Goal: Communication & Community: Answer question/provide support

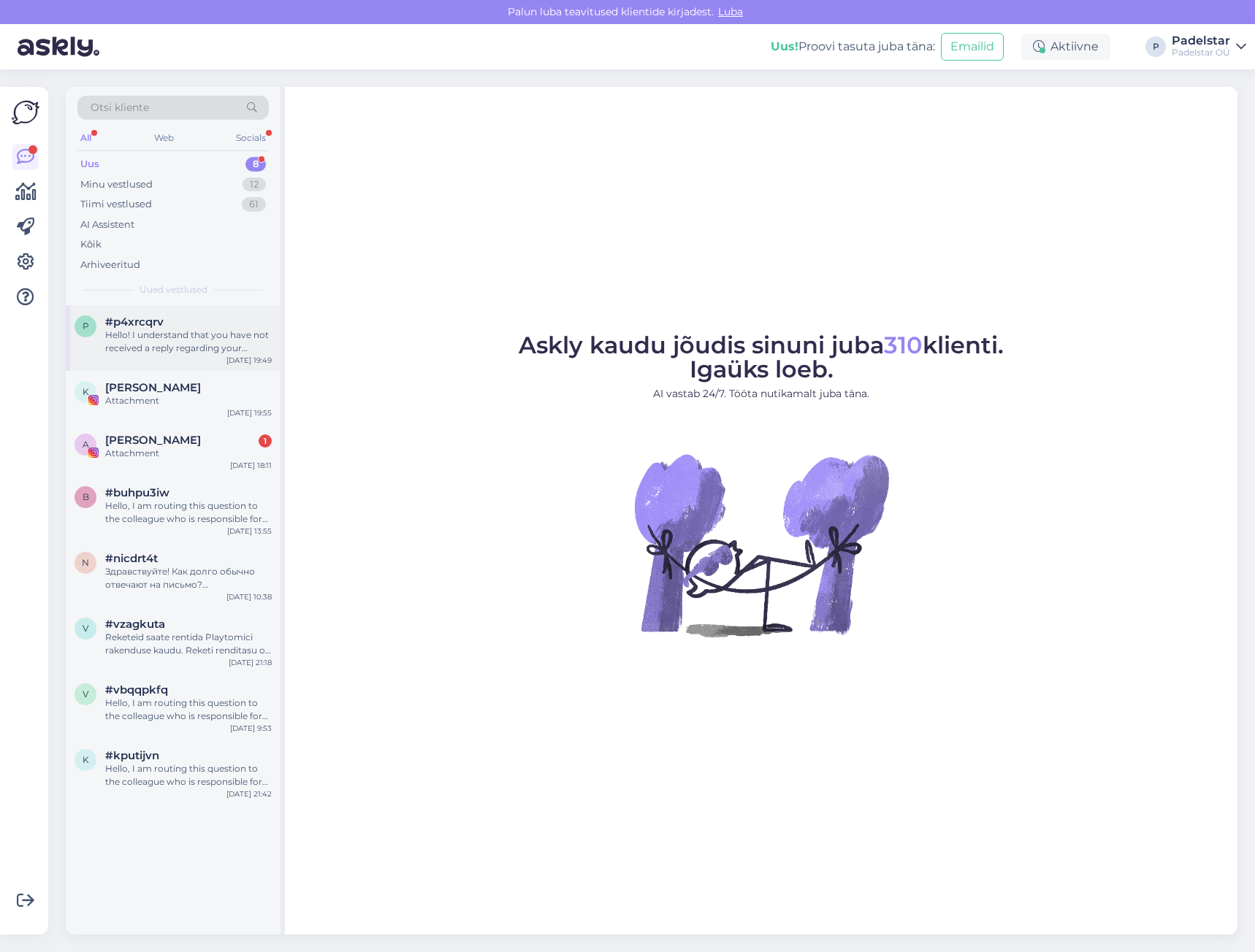
click at [174, 357] on div "p #p4xrcqrv Hello! I understand that you have not received a reply regarding yo…" at bounding box center [172, 338] width 214 height 66
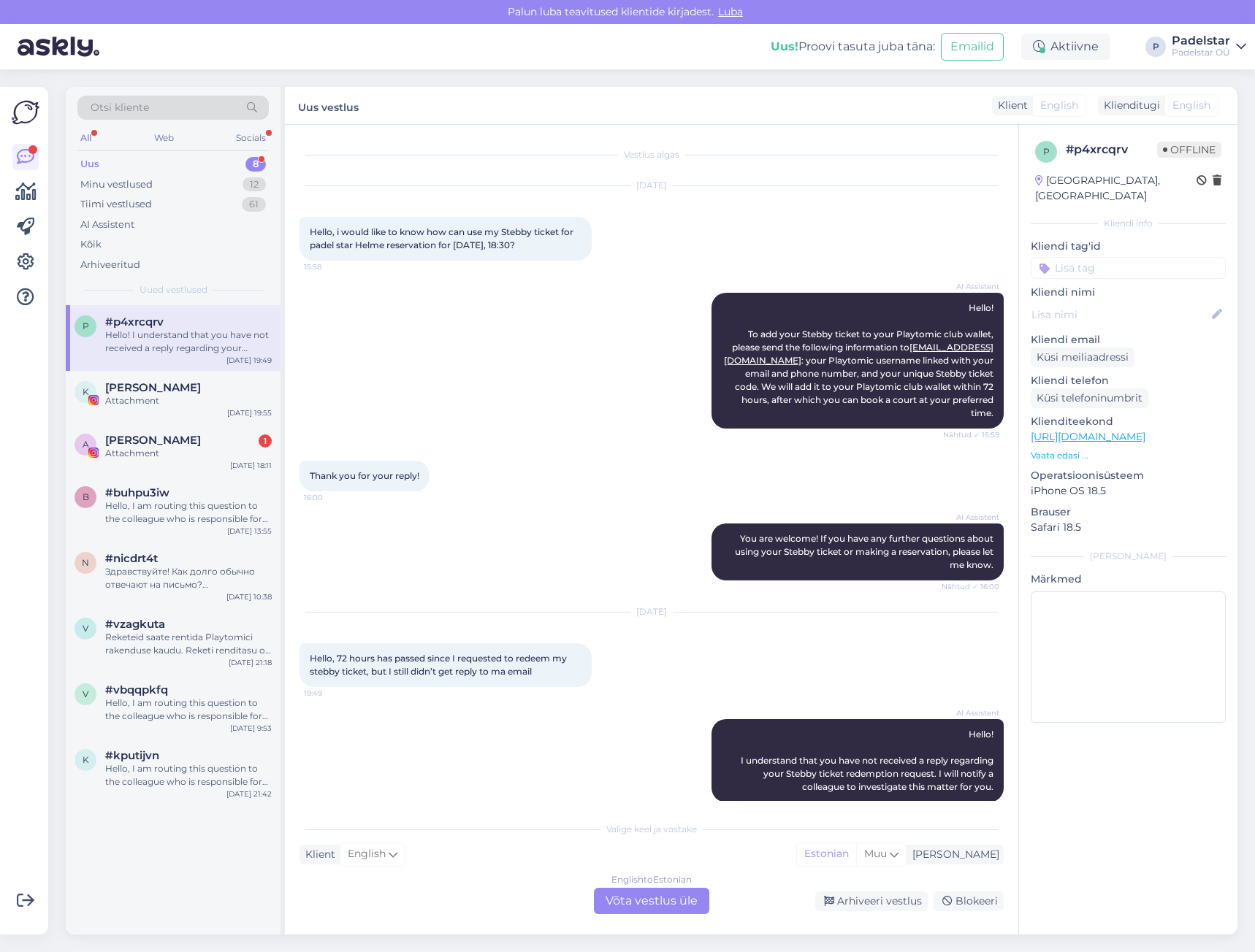
scroll to position [5, 0]
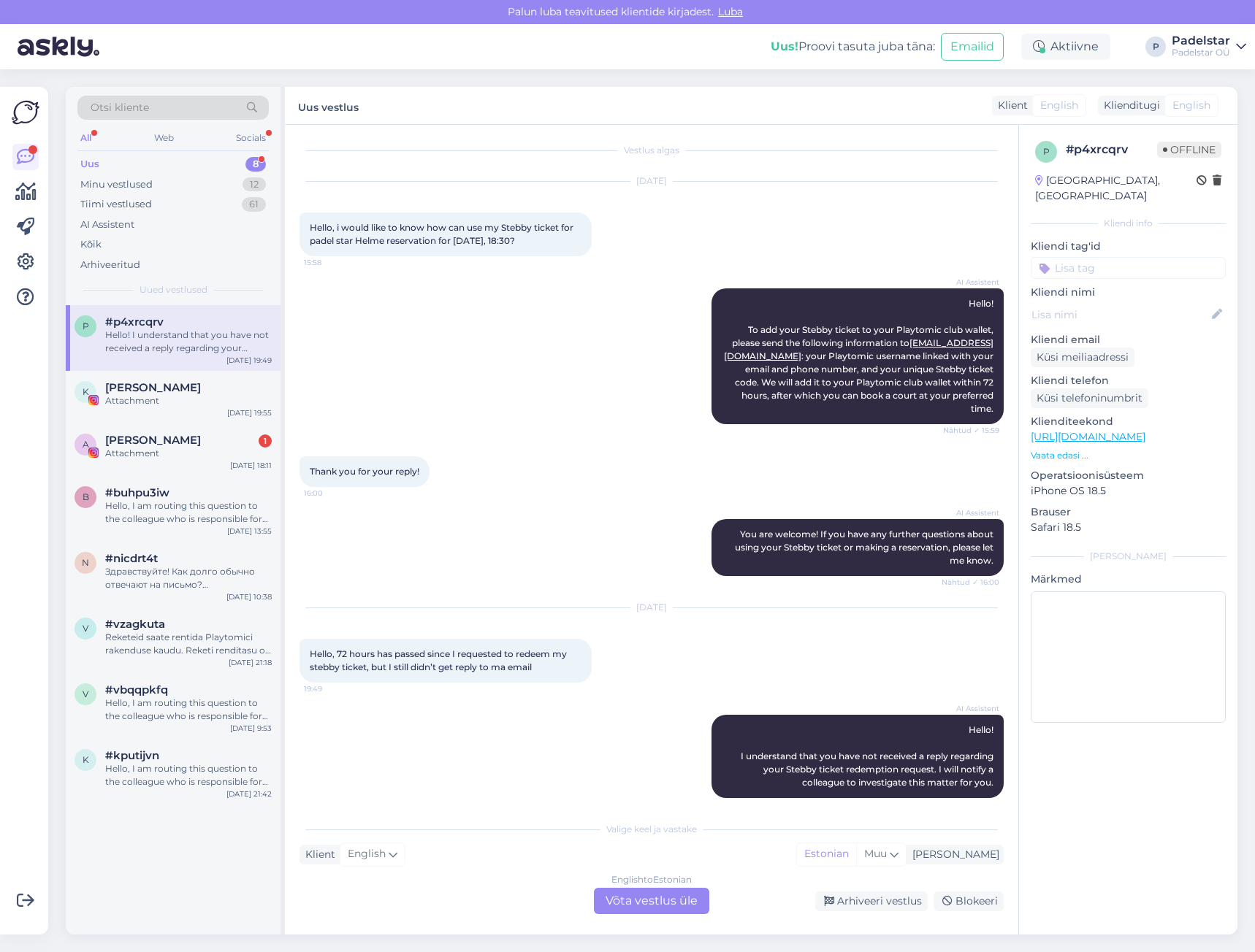
click at [646, 896] on div "English to Estonian Võta vestlus üle" at bounding box center [651, 901] width 115 height 26
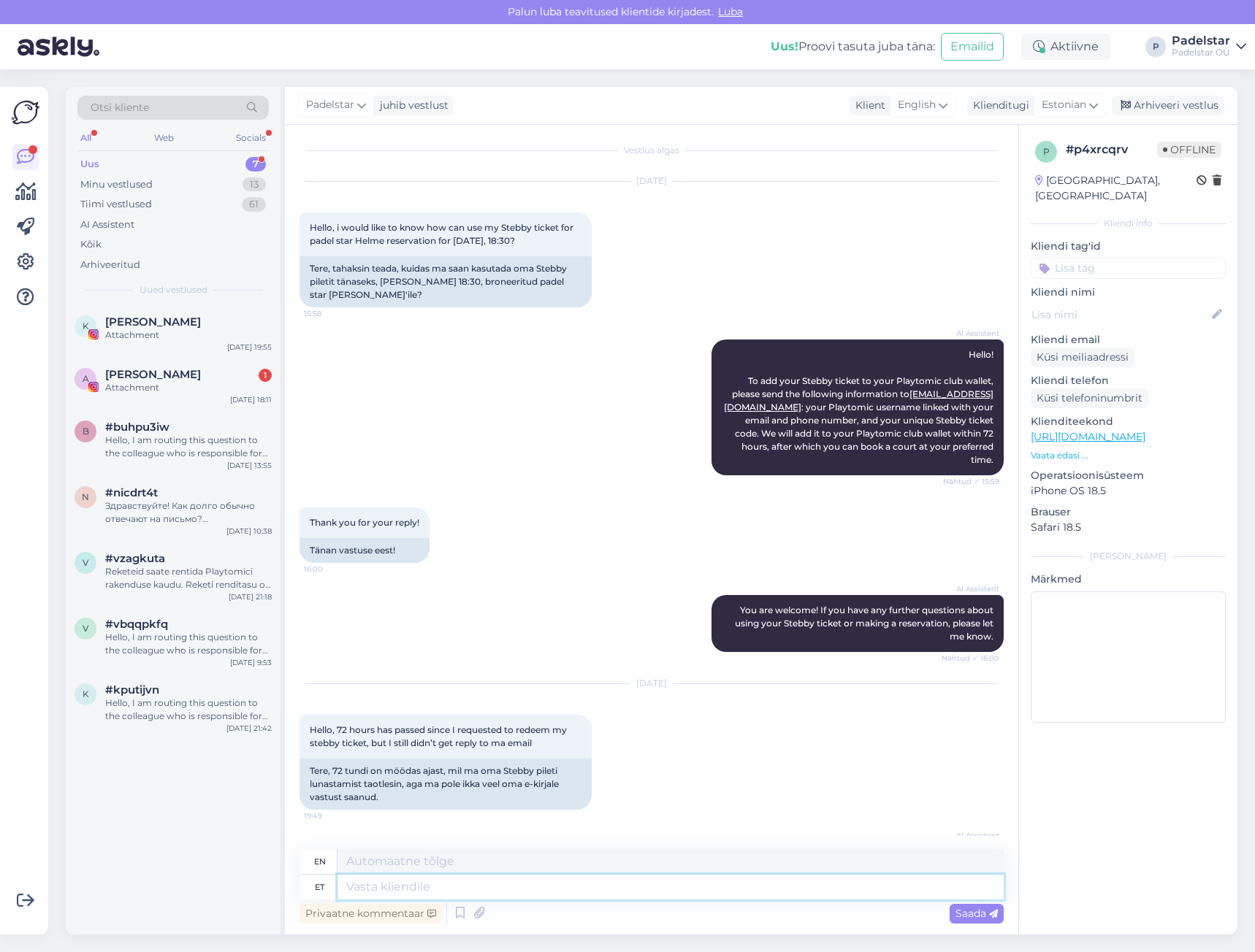
click at [437, 886] on textarea at bounding box center [670, 886] width 666 height 25
type textarea "Tere"
type textarea "Hello"
type textarea "Tere KAhjuks"
type textarea "Hello Sorry"
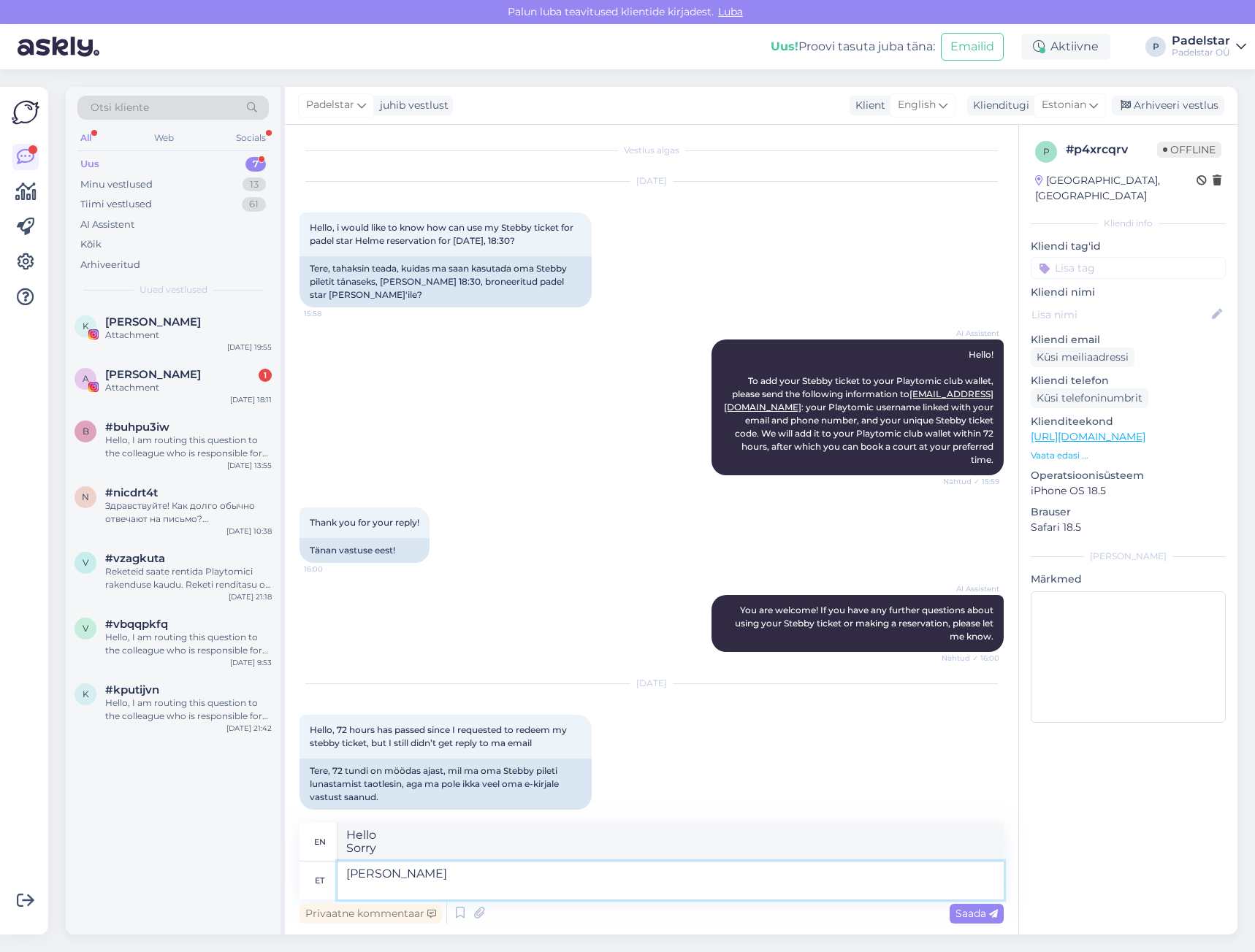
type textarea "Tere Kahjuks e"
type textarea "Hello Unfortunately"
type textarea "Tere Kahjuks ei ol"
type textarea "Hello Unfortunately no"
type textarea "Tere Kahjuks ei ole"
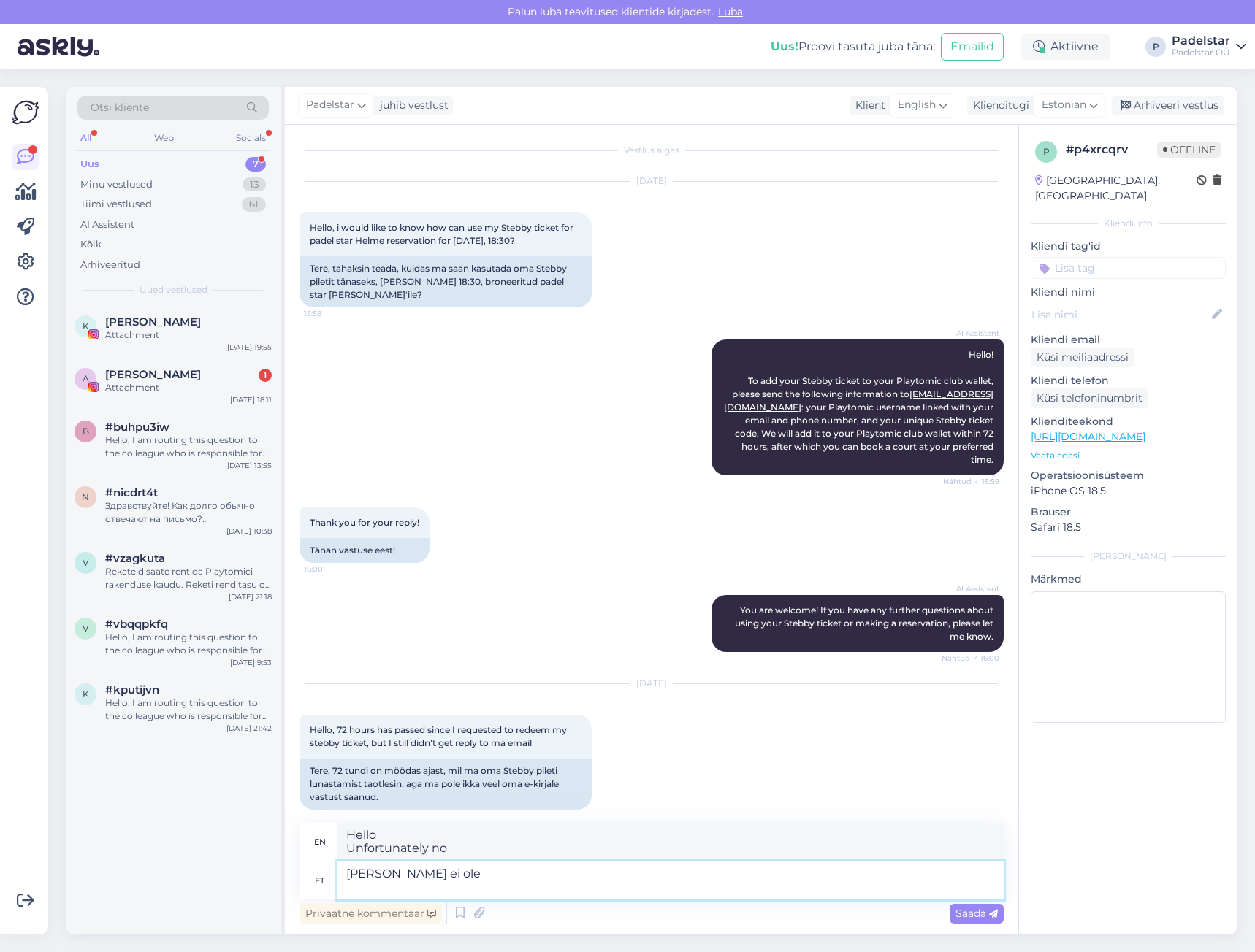
type textarea "Hello Unfortunately not"
type textarea "Tere Kahjuks ei ole teiekiri meieni jõ"
type textarea "Hello Unfortunately, your message is not"
type textarea "Tere Kahjuks ei ole teiekiri meieni jõudnud."
type textarea "Hello Unfortunately, your letter has not reached us."
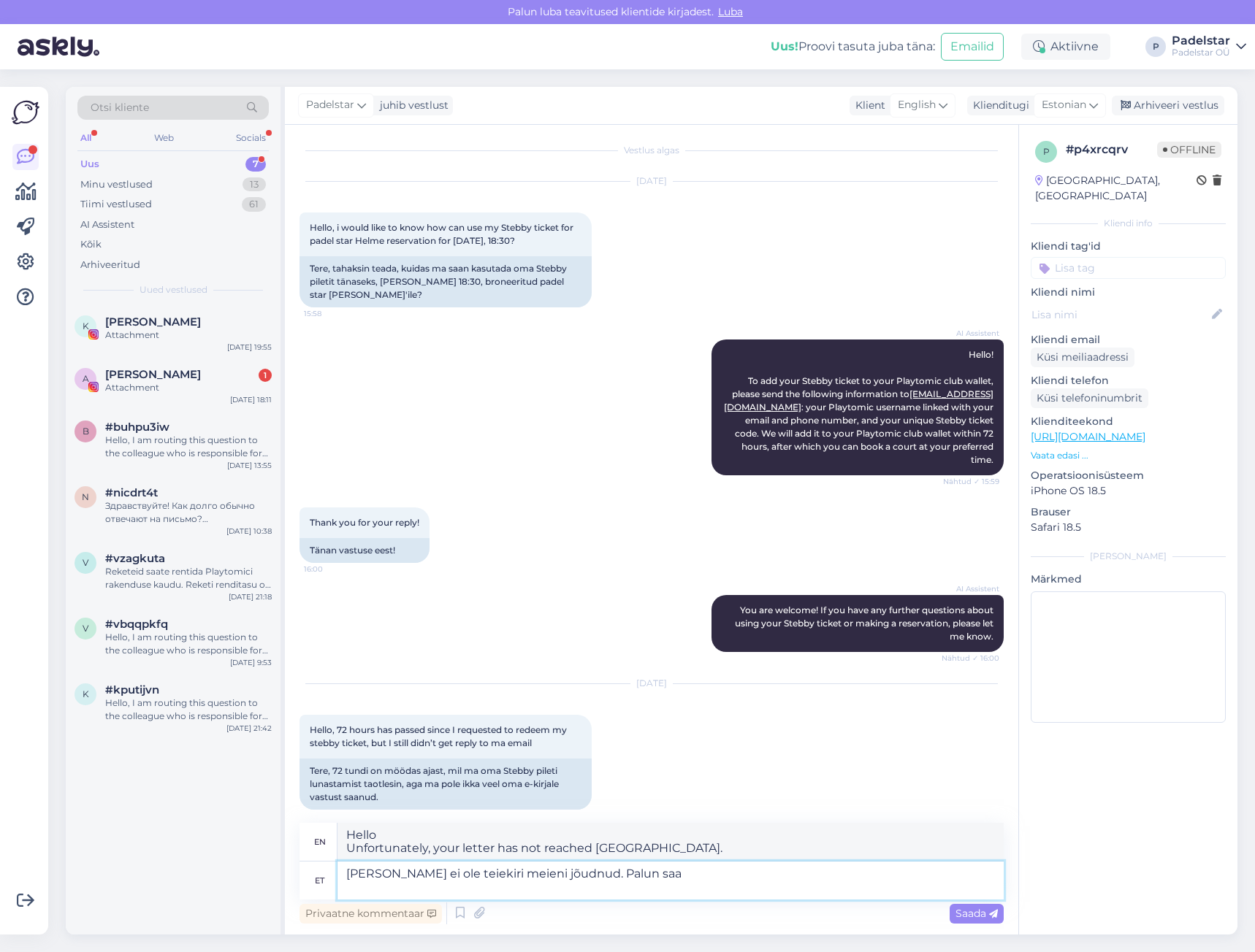
type textarea "Tere Kahjuks ei ole teiekiri meieni jõudnud. Palun saat"
type textarea "Hello Unfortunately, your letter has not reached us. Please"
type textarea "Tere Kahjuks ei ole teiekiri meieni jõudnud. Palun saatke s"
type textarea "Hello Unfortunately, your letter has not reached us. Please send"
type textarea "Tere Kahjuks ei ole teiekiri meieni jõudnud. Palun saatke see uu"
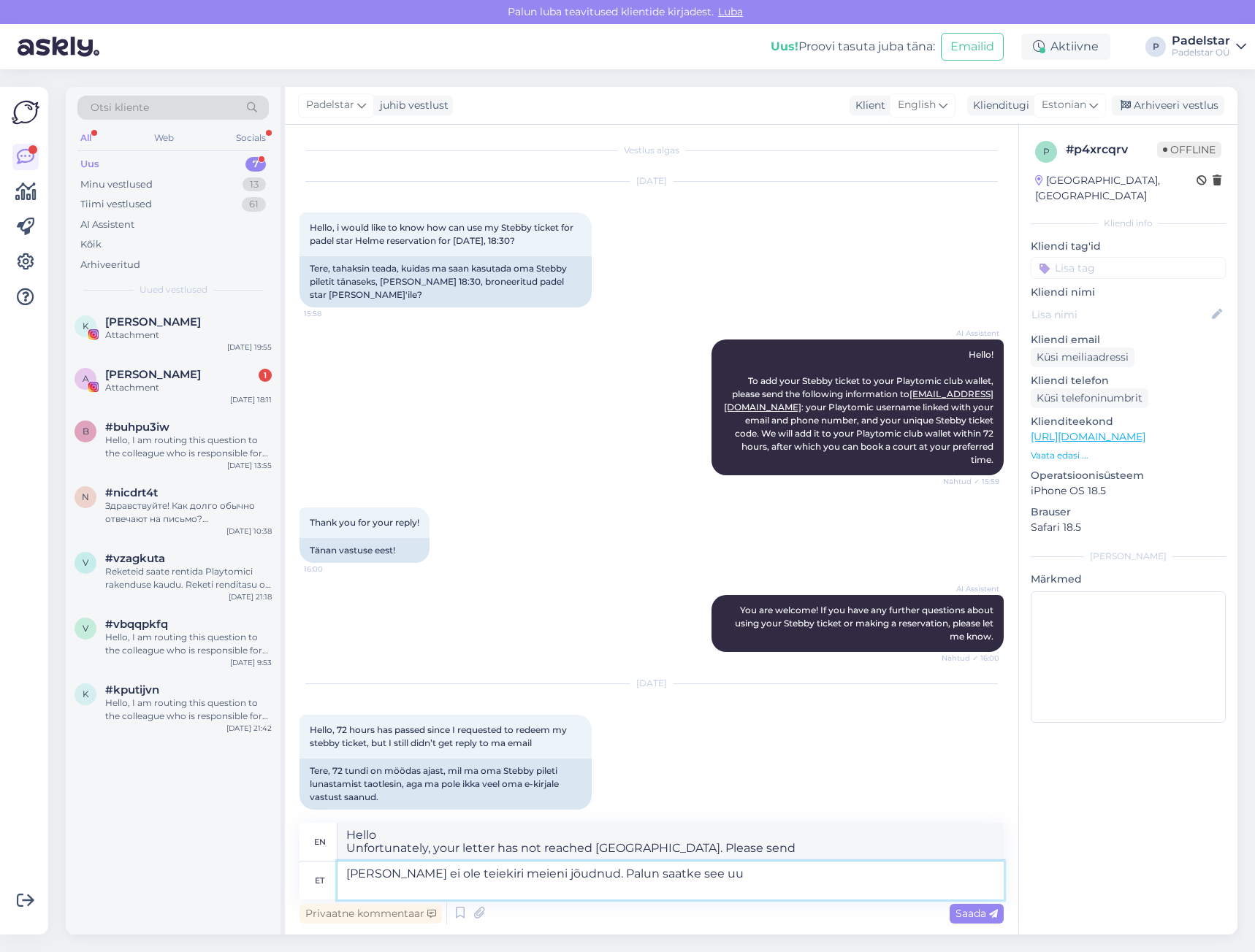
type textarea "Hello Unfortunately, your letter has not reached us. Please send it."
type textarea "Tere Kahjuks ei ole teiekiri meieni jõudnud. Palun saatke see uuesti"
type textarea "Hello Unfortunately, your message has not reached us. Please send it again."
type textarea "Tere Kahjuks ei ole teiekiri meieni jõudnud. Palun saatke see uuesti"
click at [967, 917] on span "Saada" at bounding box center [976, 913] width 42 height 13
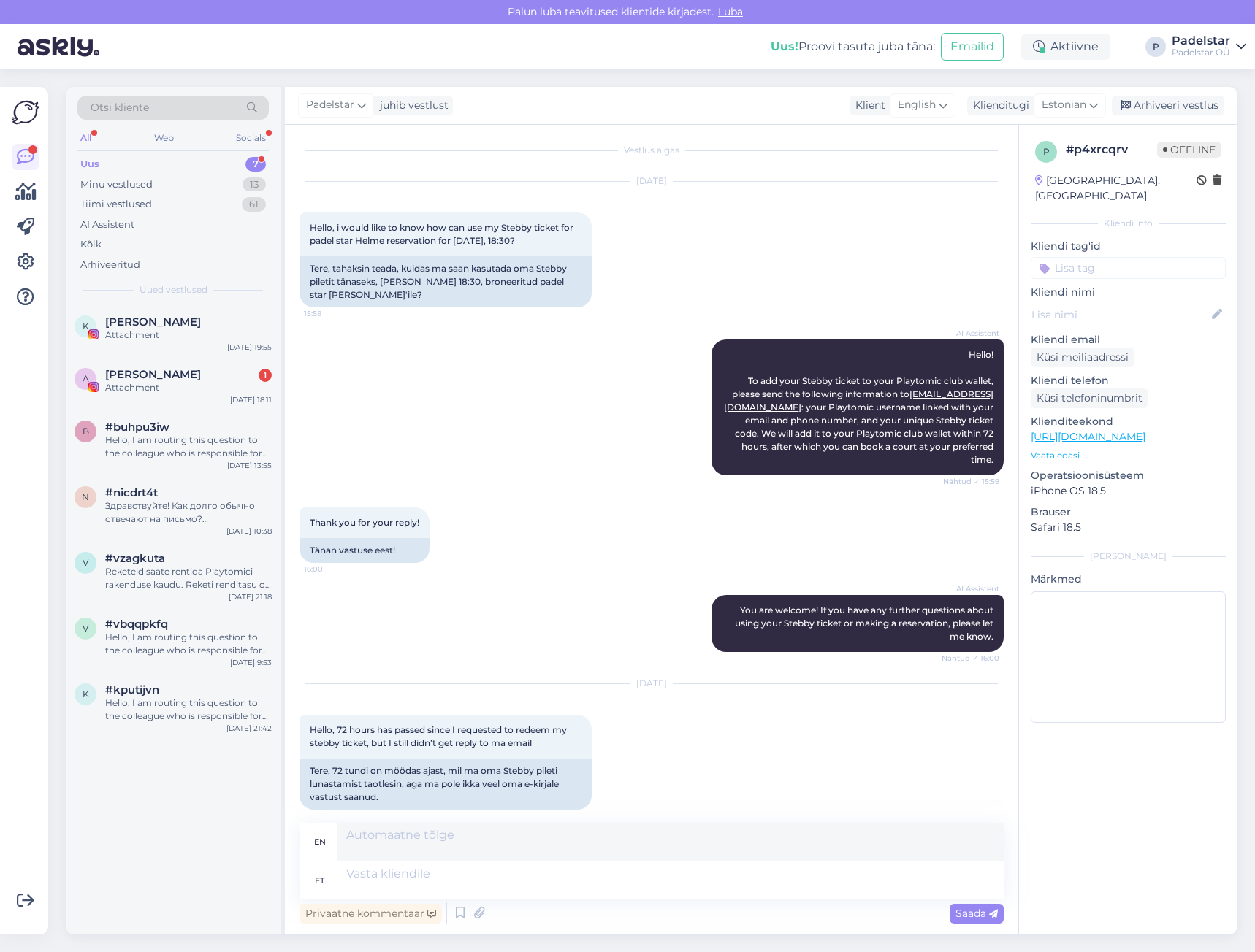
scroll to position [224, 0]
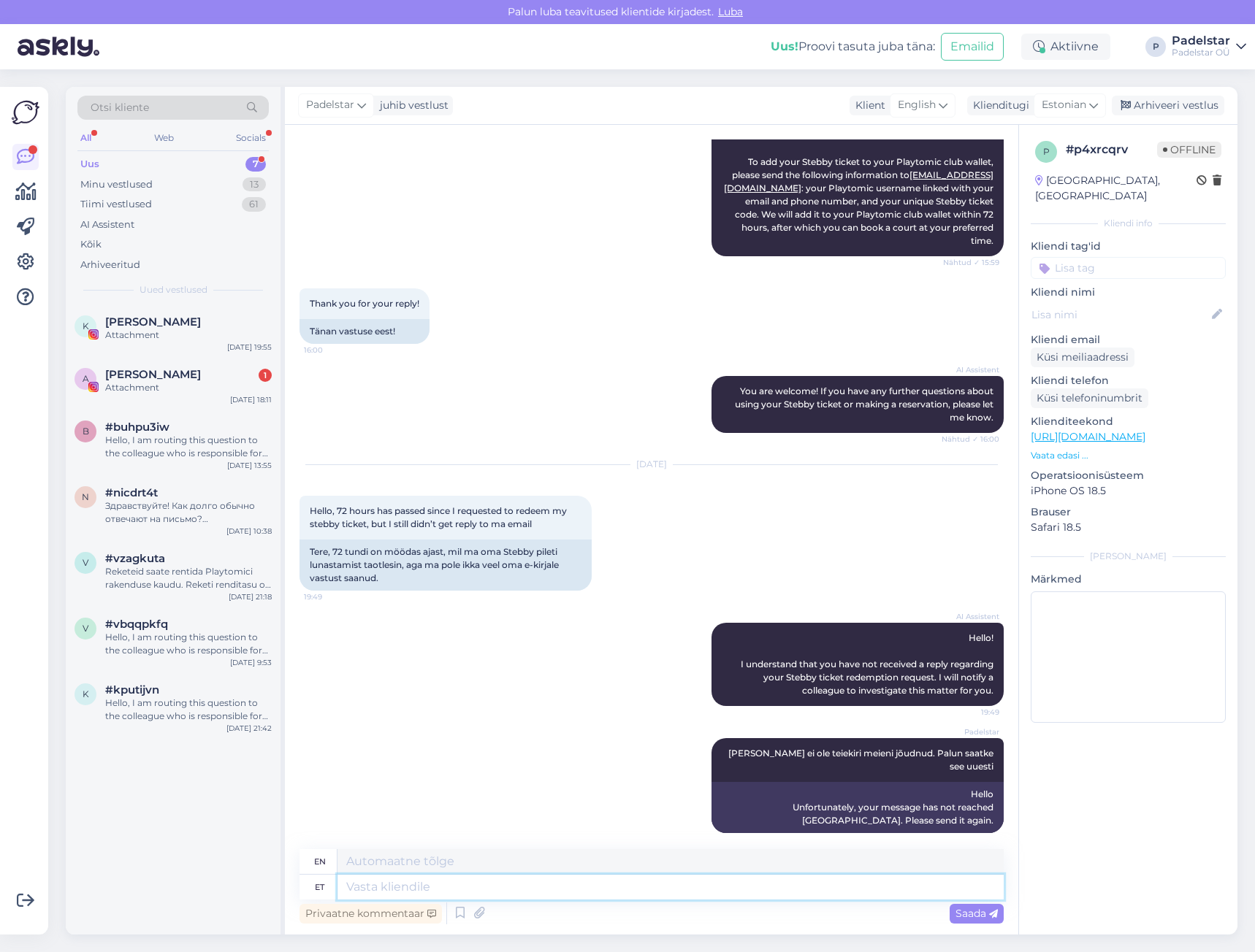
click at [384, 880] on textarea at bounding box center [670, 886] width 666 height 25
type textarea "saime s"
type textarea "we got"
type textarea "saime sellenüüd j"
type textarea "we got it now"
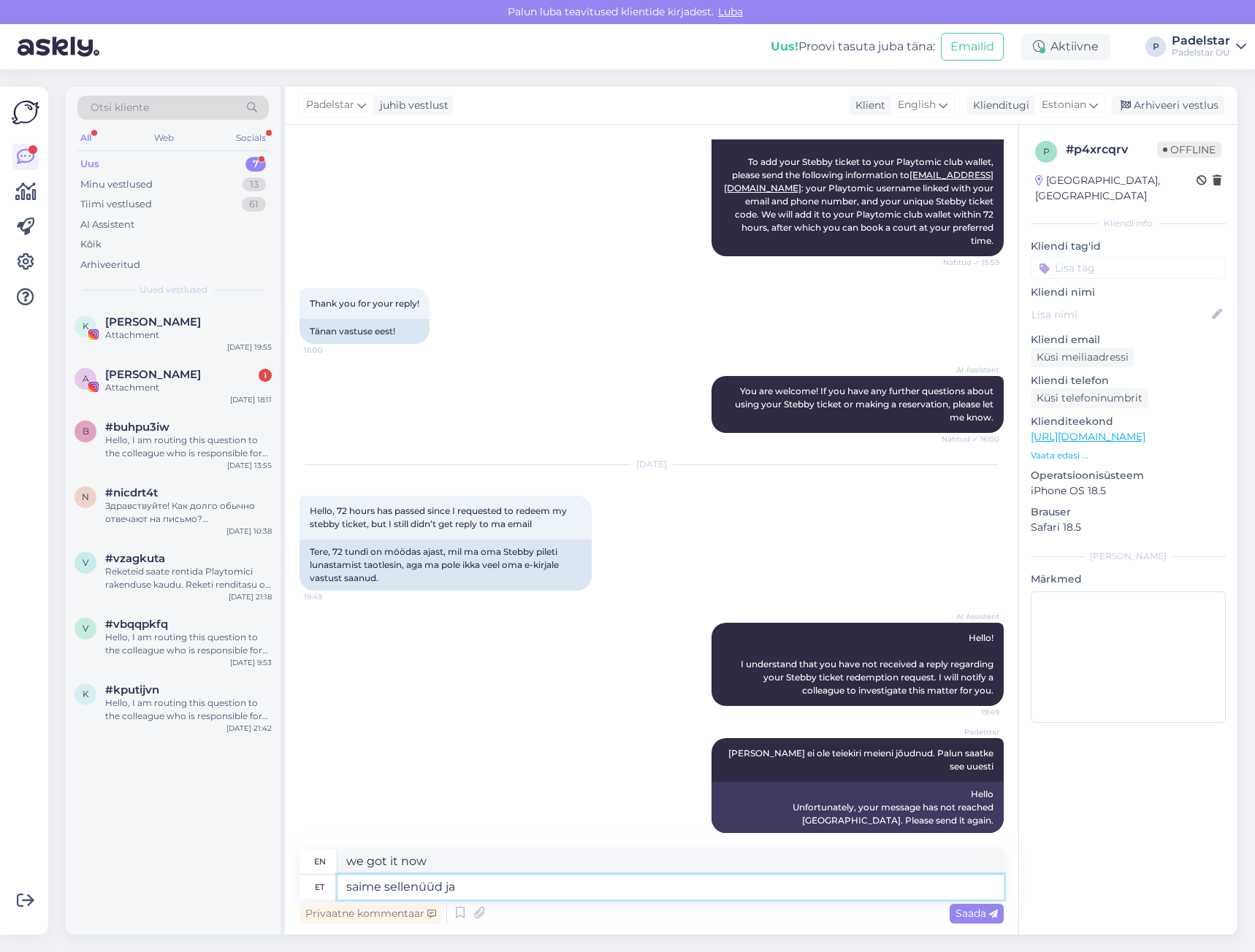
type textarea "saime sellenüüd ja"
type textarea "we got it now and"
type textarea "saime sellenüüd ja kanname r"
type textarea "we got it now and we wear it"
type textarea "saime sellenüüd ja kanname raha"
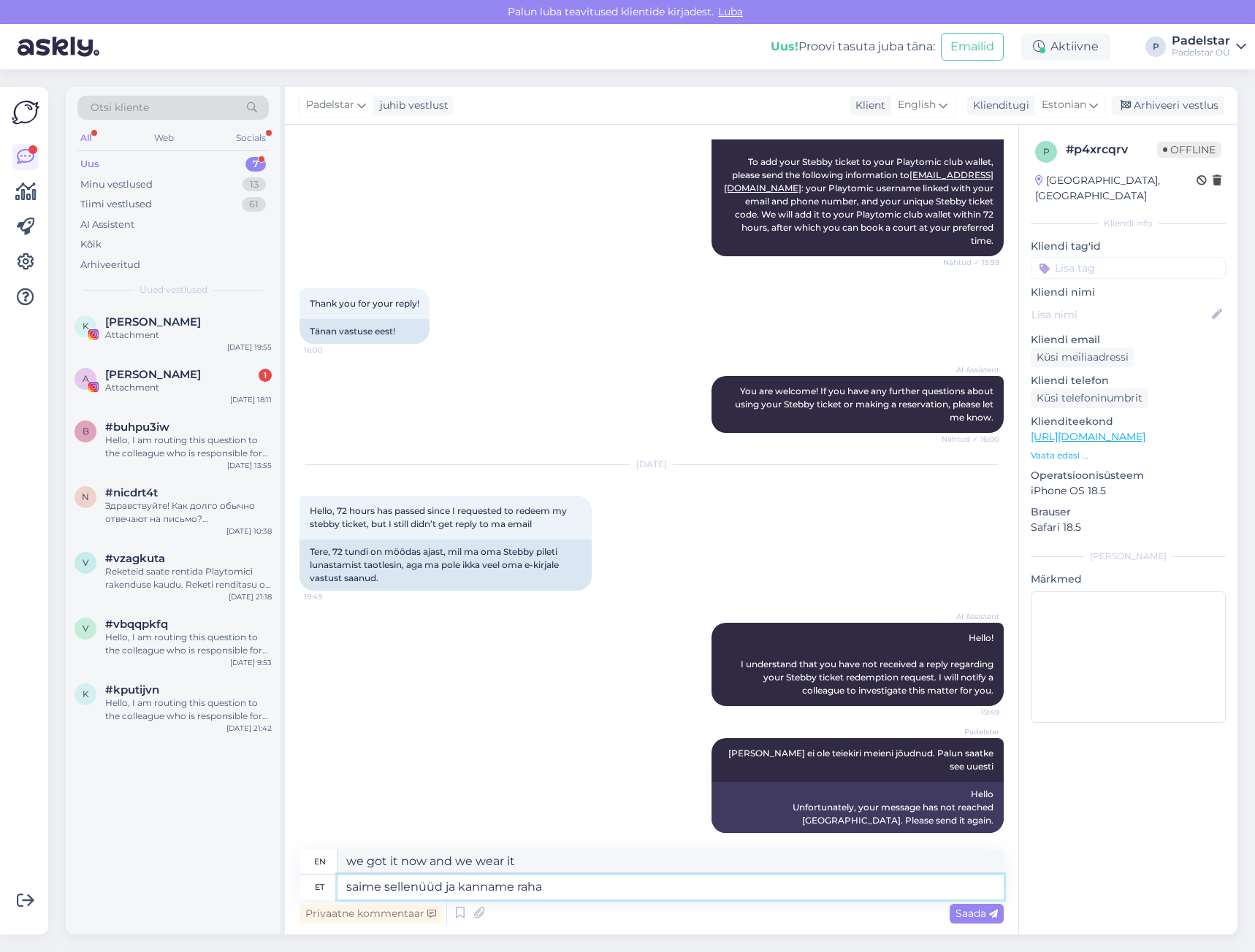
type textarea "we got it now and we carry the money"
type textarea "saime sellenüüd ja kanname raha kohge"
type textarea "We got it now and we'll transfer the money immediately."
type textarea "saime sellenüüd ja kanname raha kohge tie k"
type textarea "We got it now and we'll transfer the money right away."
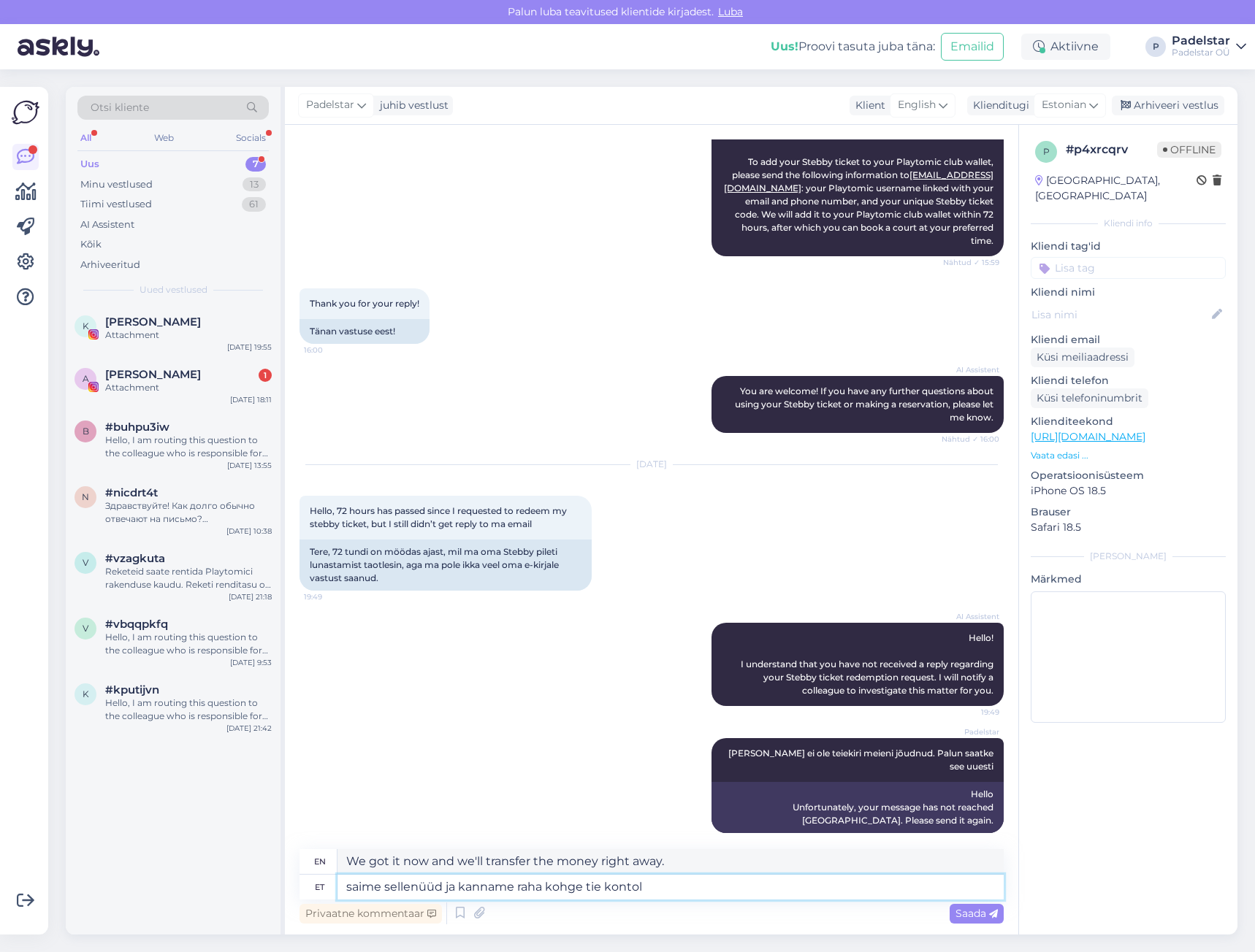
type textarea "saime sellenüüd ja kanname raha kohge tie kontole"
type textarea "We received it now and will transfer the money to your account immediately."
click at [602, 886] on textarea "saime sellenüüd ja kanname raha kohge tie kontole" at bounding box center [670, 886] width 666 height 25
click at [411, 886] on textarea "saime sellenüüd ja kanname raha kohge teie kontole" at bounding box center [670, 886] width 666 height 25
type textarea "saime selle nüüd ja kanname raha kohge teie kontole"
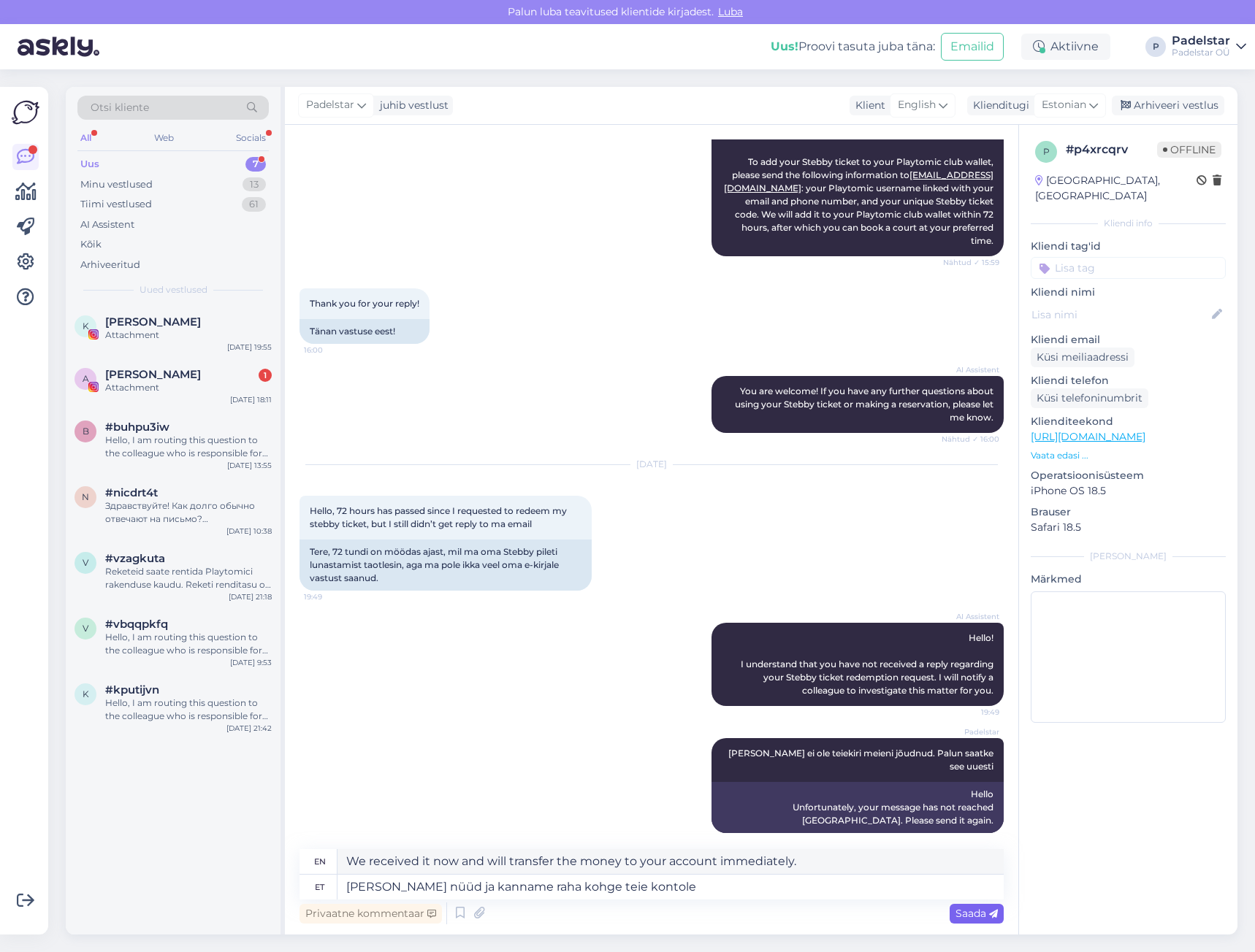
click at [982, 913] on span "Saada" at bounding box center [976, 913] width 42 height 13
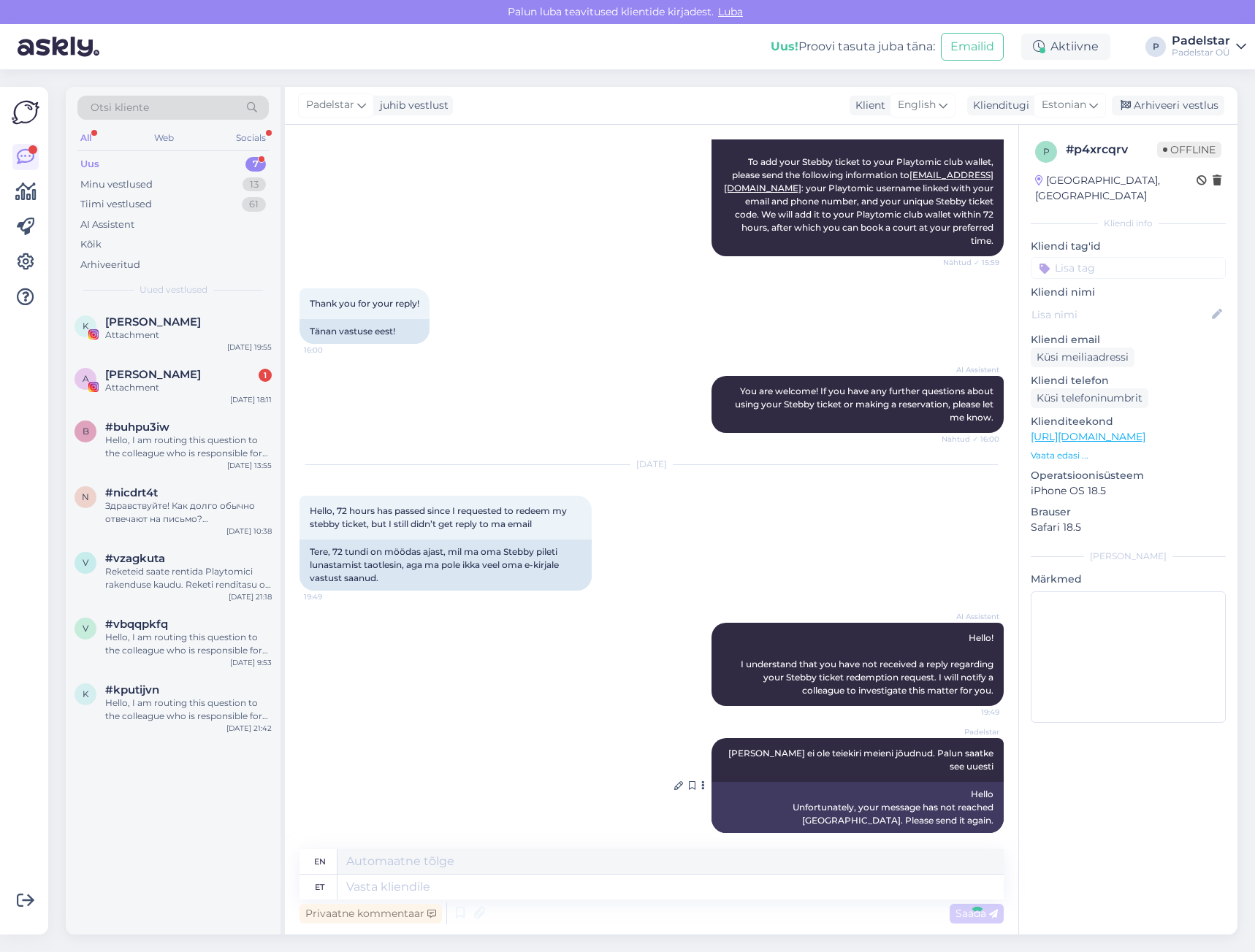
scroll to position [324, 0]
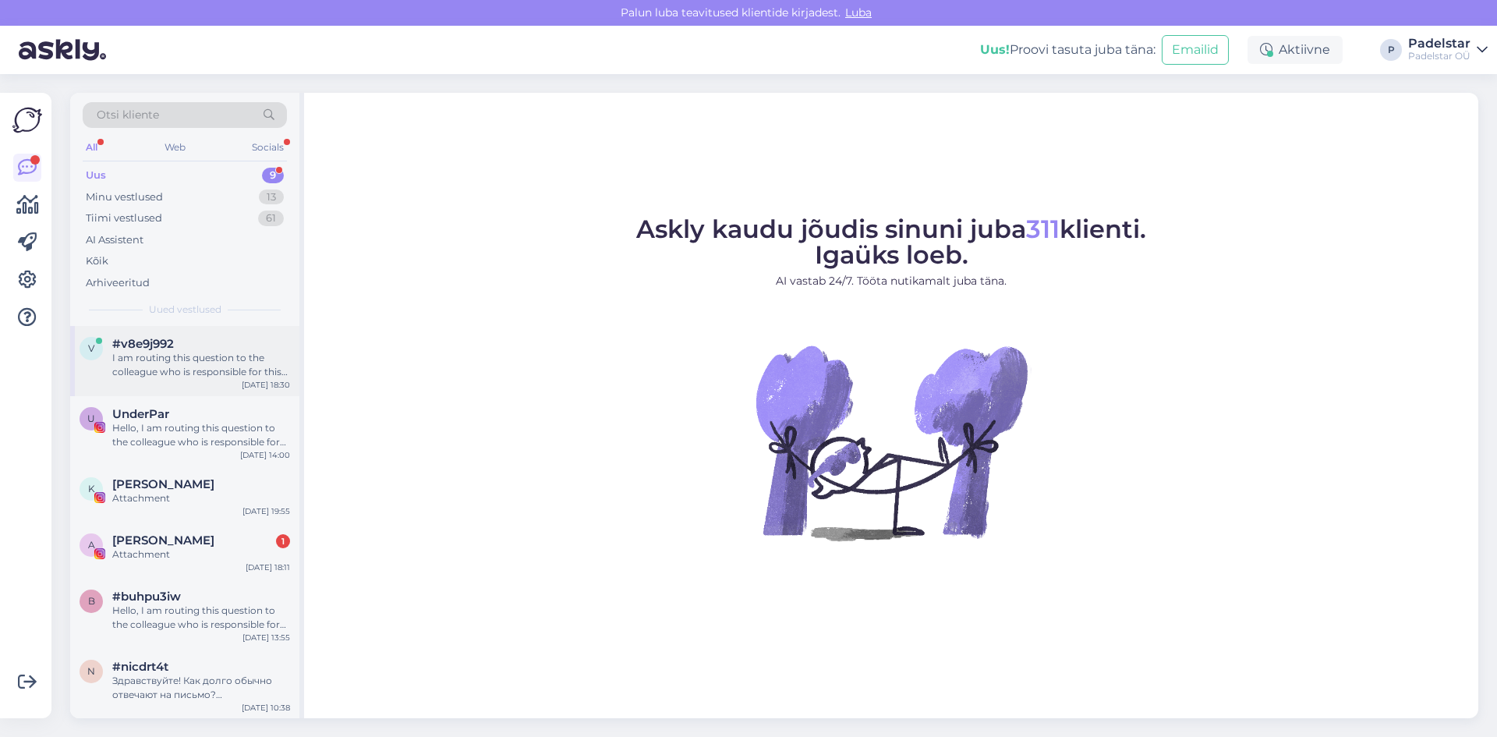
click at [177, 350] on div "#v8e9j992" at bounding box center [201, 344] width 178 height 14
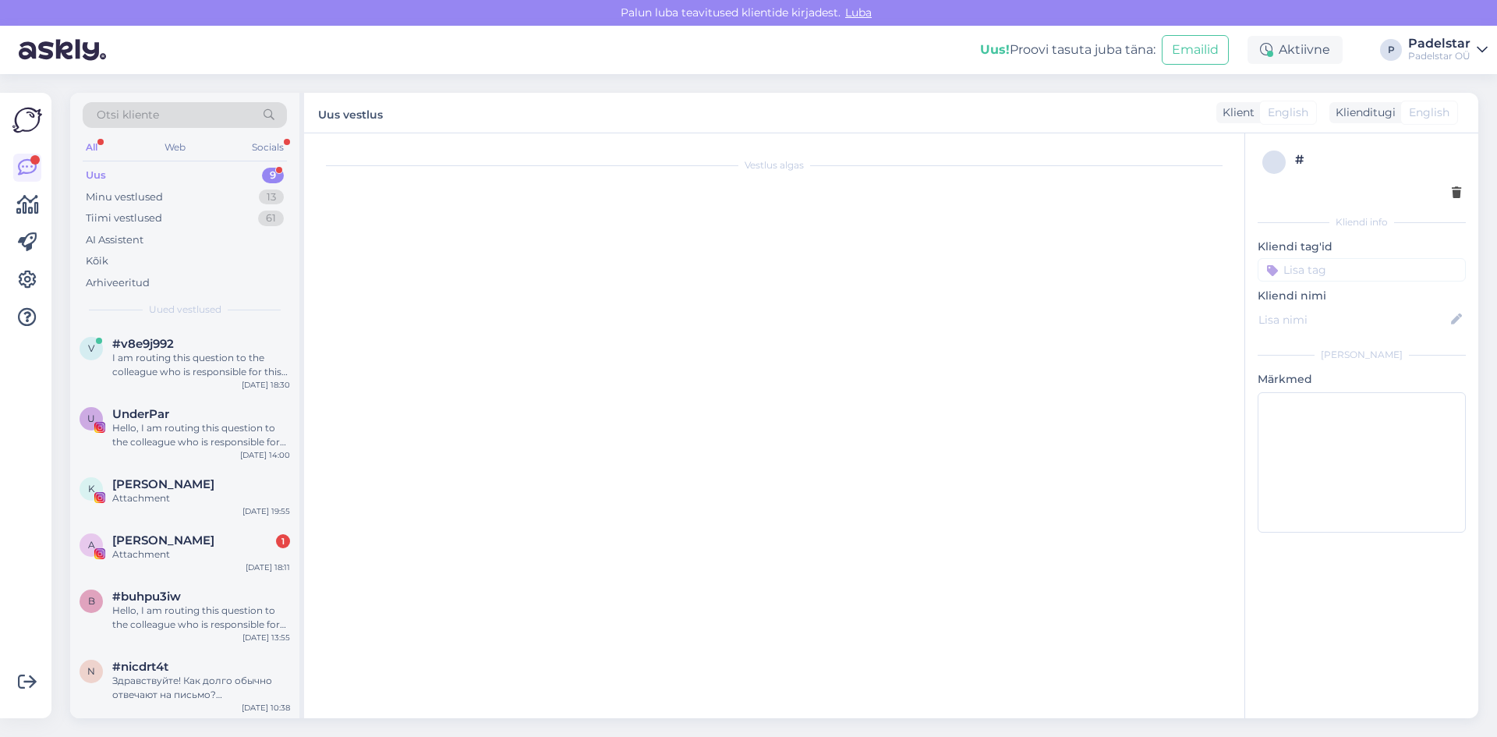
scroll to position [43, 0]
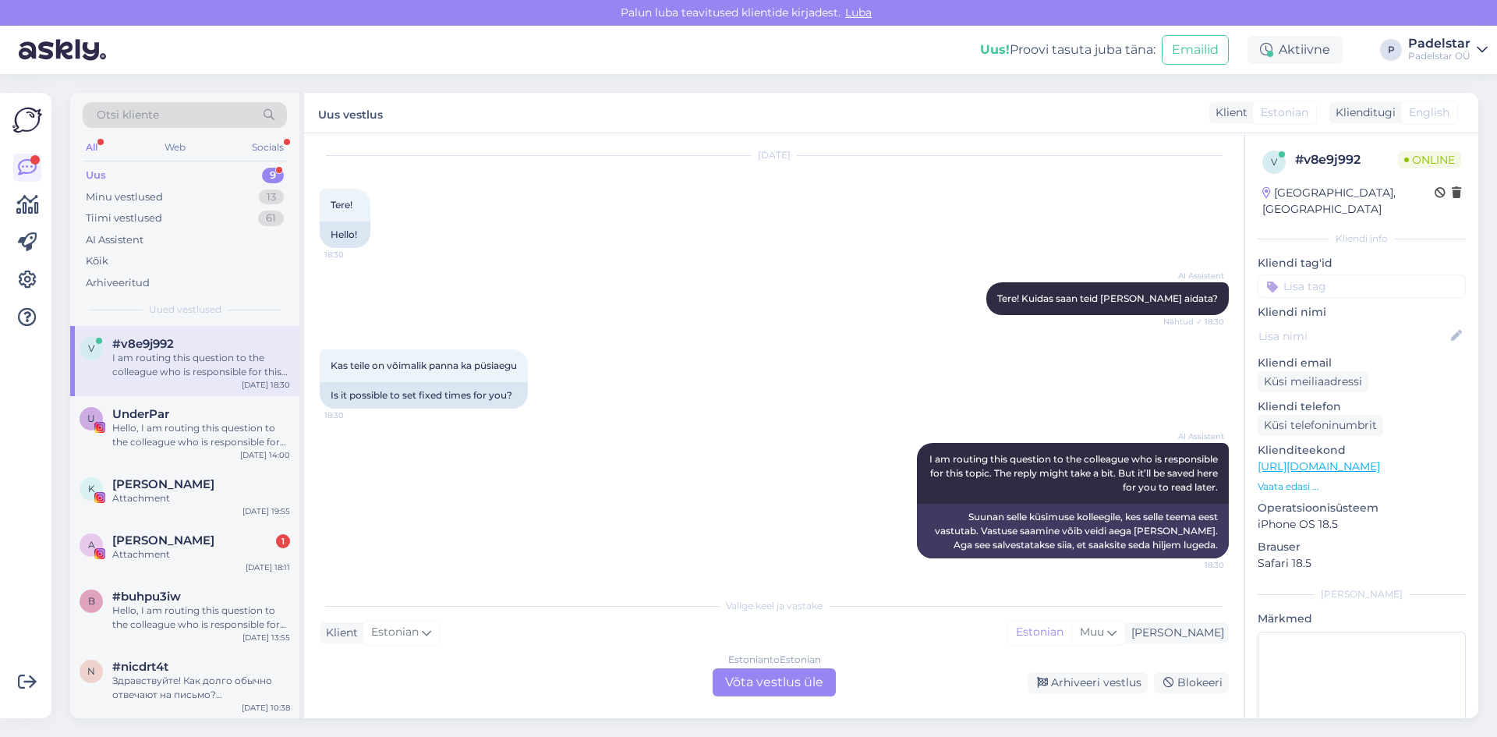
click at [776, 681] on div "Estonian to Estonian Võta vestlus üle" at bounding box center [774, 682] width 123 height 28
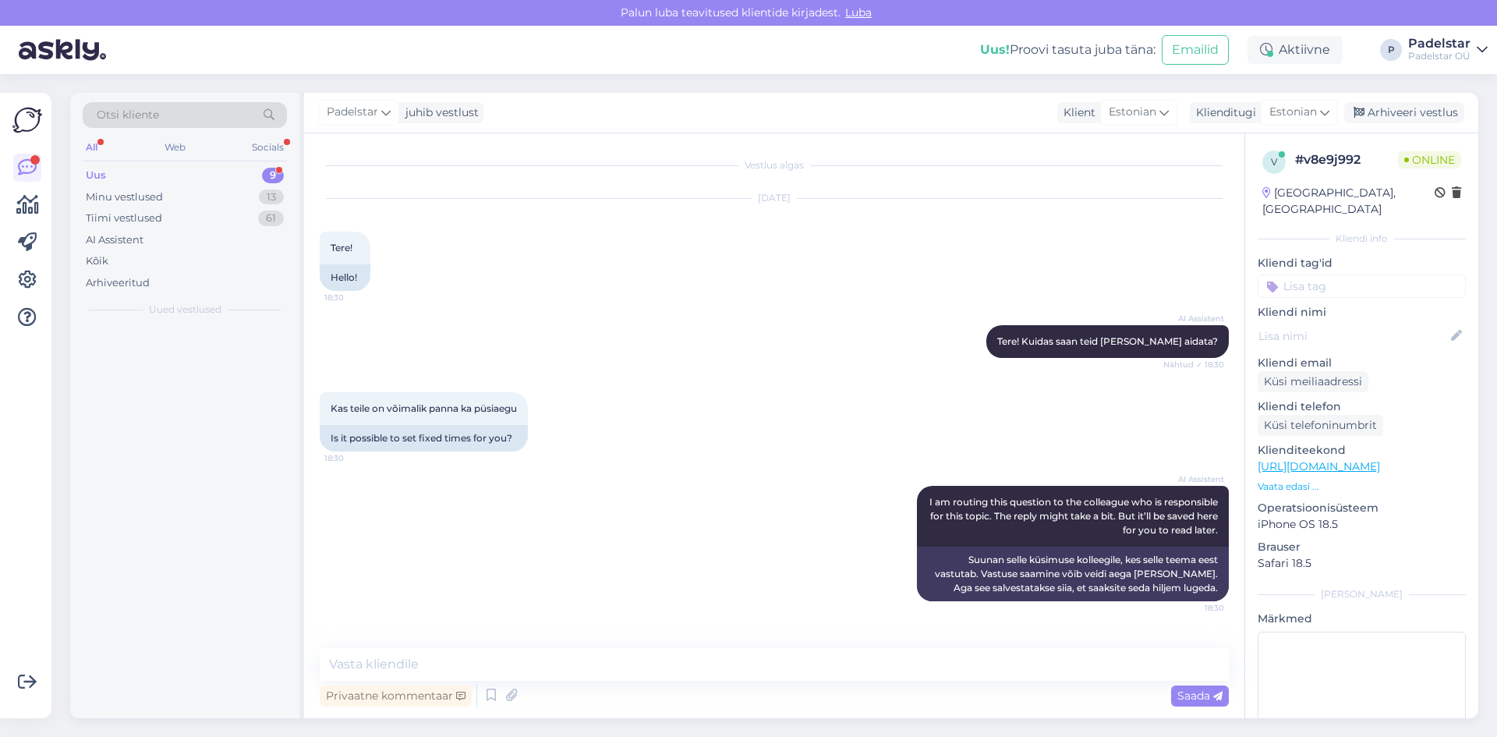
scroll to position [0, 0]
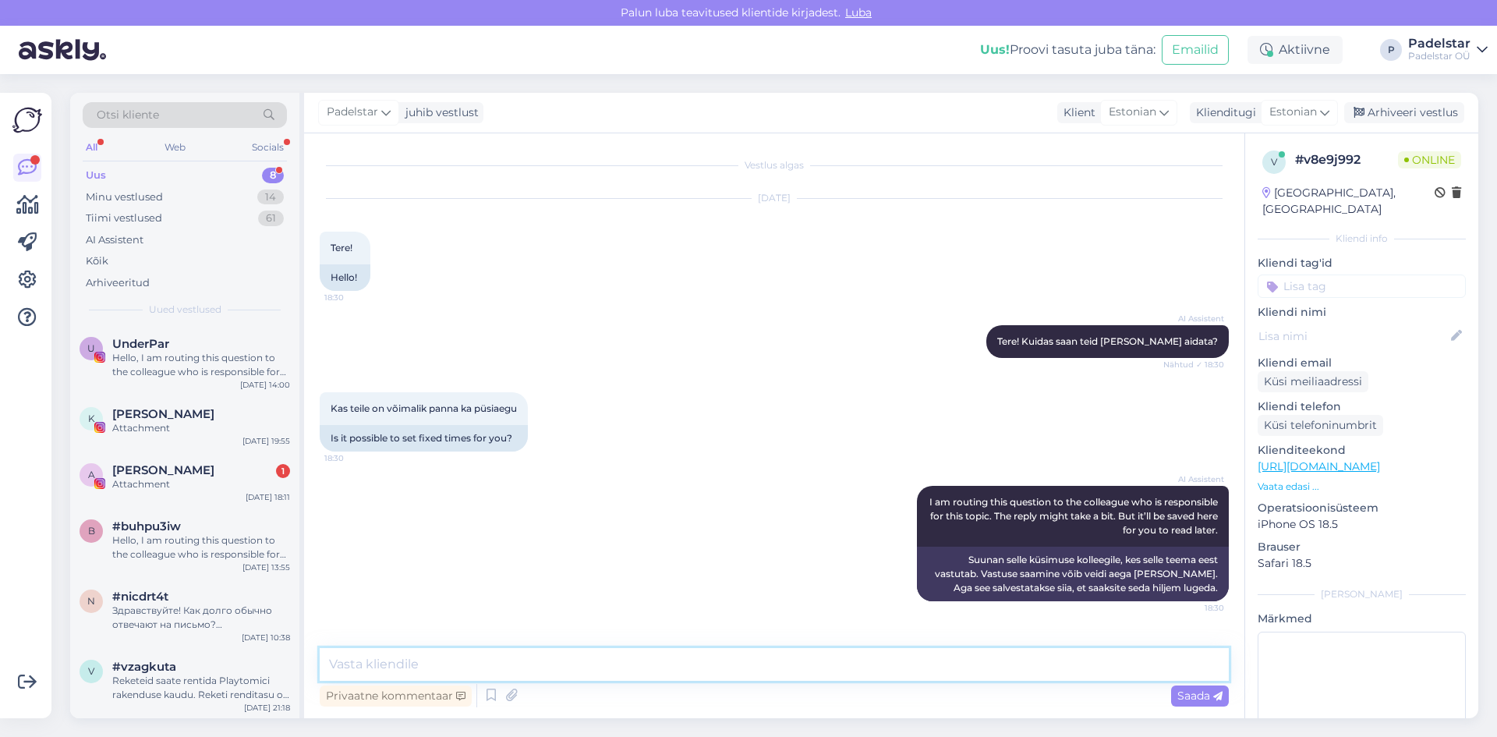
click at [406, 666] on textarea at bounding box center [774, 664] width 909 height 33
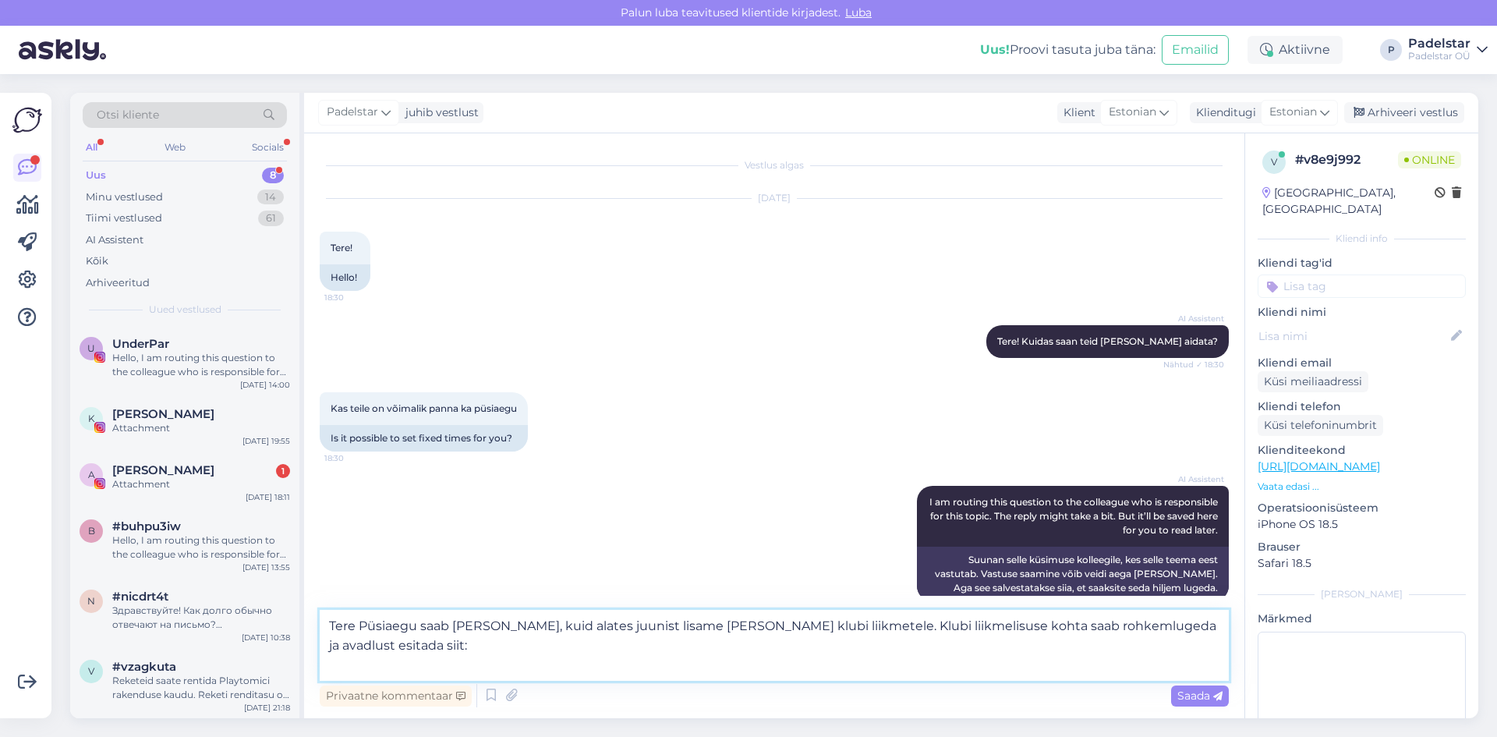
click at [1168, 631] on textarea "Tere Püsiaegu saab [PERSON_NAME], kuid alates juunist lisame [PERSON_NAME] klub…" at bounding box center [774, 645] width 909 height 71
click at [366, 674] on textarea "Tere Püsiaegu saab [PERSON_NAME], kuid alates juunist lisame [PERSON_NAME] klub…" at bounding box center [774, 645] width 909 height 71
paste textarea "[URL][DOMAIN_NAME]"
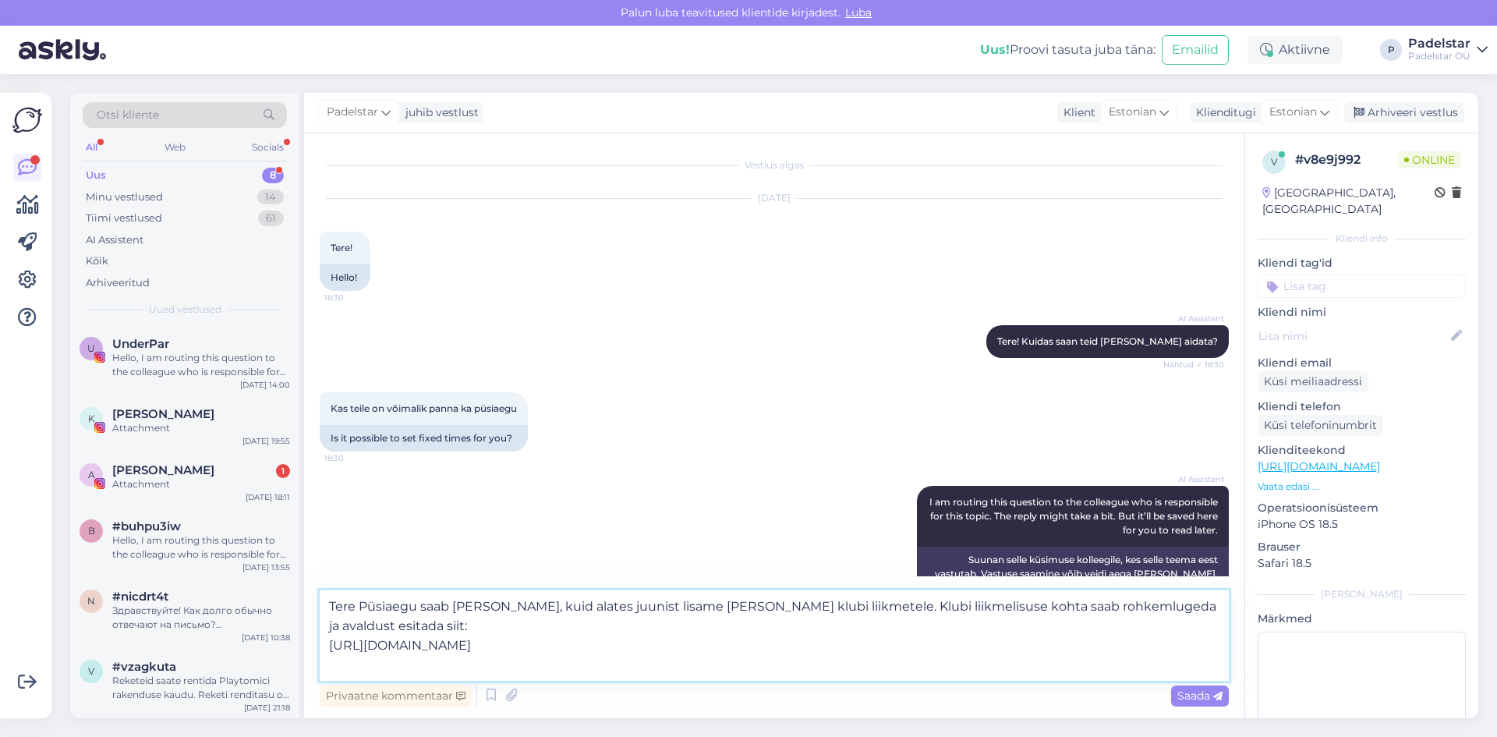
click at [1084, 604] on textarea "Tere Püsiaegu saab [PERSON_NAME], kuid alates juunist lisame [PERSON_NAME] klub…" at bounding box center [774, 635] width 909 height 90
type textarea "Tere Püsiaegu saab [PERSON_NAME], kuid alates juunist lisame [PERSON_NAME] klub…"
click at [1202, 704] on div "Saada" at bounding box center [1200, 695] width 58 height 21
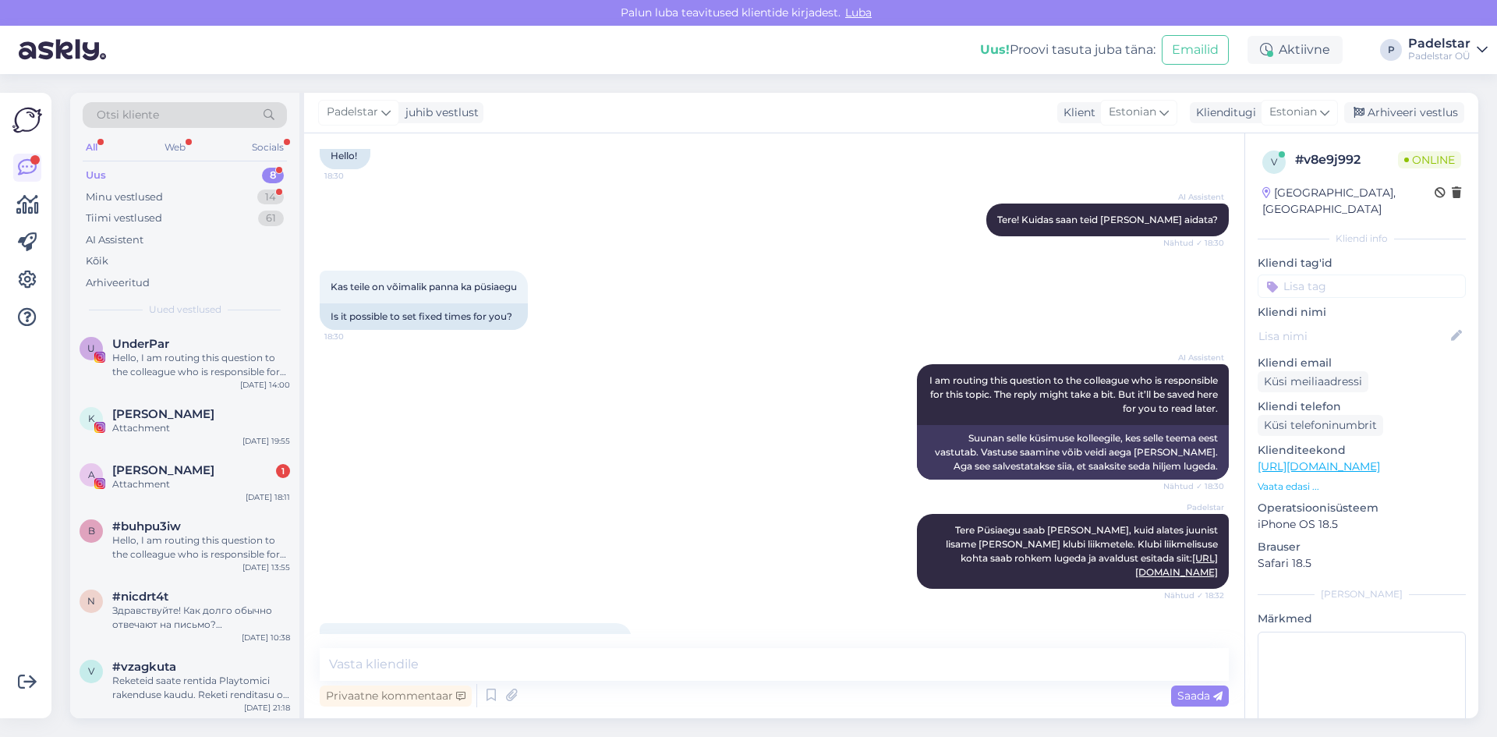
scroll to position [284, 0]
